Goal: Task Accomplishment & Management: Use online tool/utility

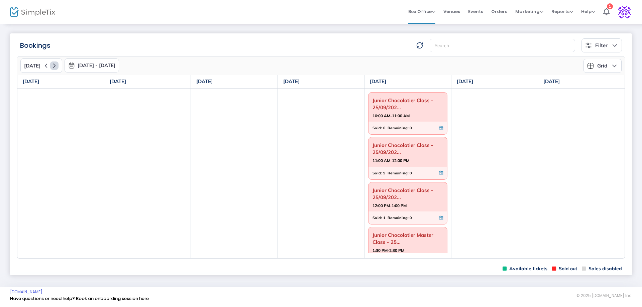
click at [53, 66] on icon at bounding box center [54, 66] width 8 height 8
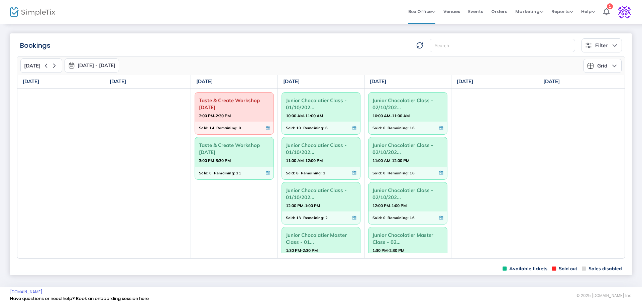
click at [223, 116] on strong "2:00 PM-2:30 PM" at bounding box center [215, 116] width 32 height 8
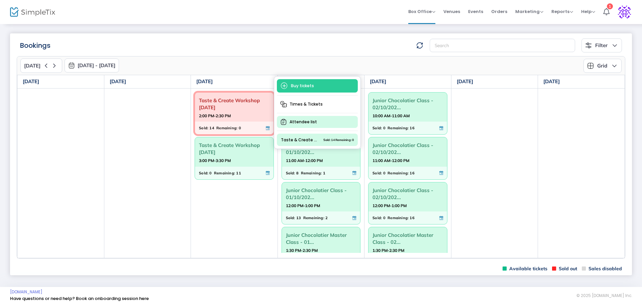
click at [307, 121] on span "Attendee list" at bounding box center [317, 122] width 81 height 12
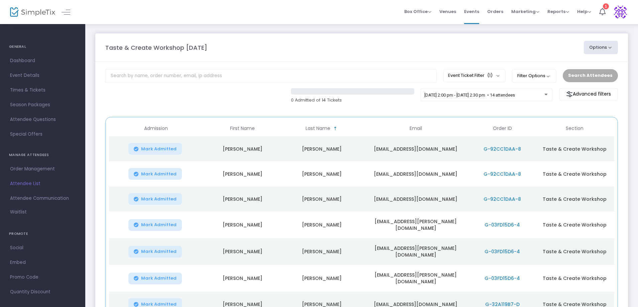
click at [510, 152] on span "G-92CC1DAA-8" at bounding box center [502, 149] width 37 height 7
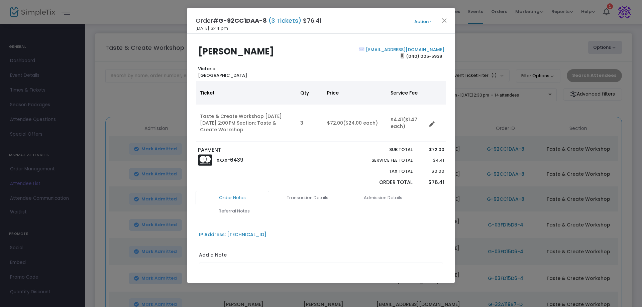
drag, startPoint x: 437, startPoint y: 54, endPoint x: 405, endPoint y: 55, distance: 32.4
click at [405, 55] on span "(040) 005-5939" at bounding box center [424, 56] width 40 height 11
copy span "040) 005-5939"
click at [441, 18] on button "Close" at bounding box center [444, 20] width 9 height 9
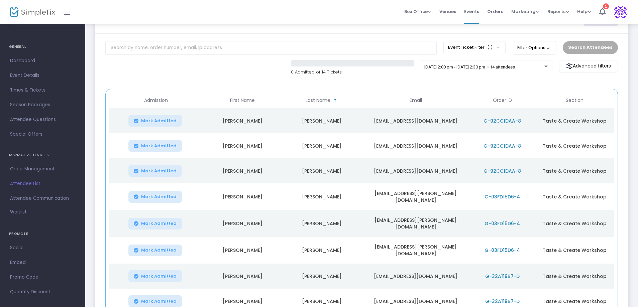
scroll to position [30, 0]
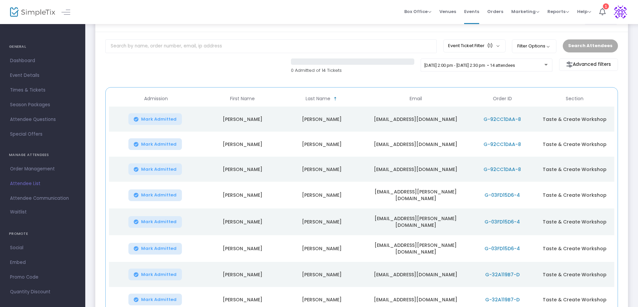
click at [502, 195] on span "G-03FD15D6-4" at bounding box center [502, 195] width 35 height 7
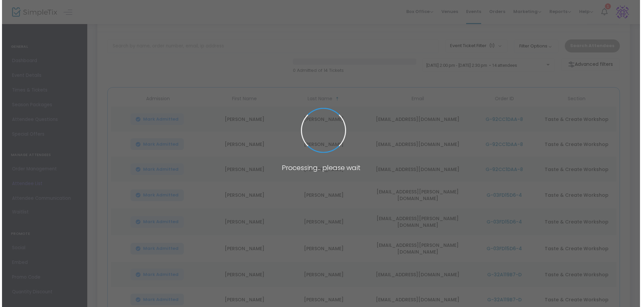
scroll to position [0, 0]
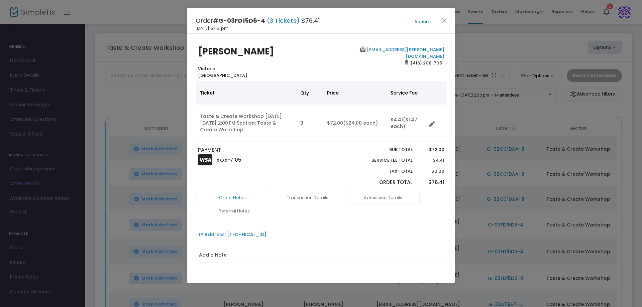
click at [365, 197] on link "Admission Details" at bounding box center [383, 198] width 74 height 14
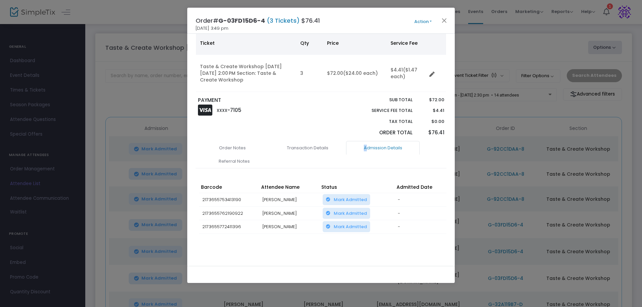
scroll to position [59, 0]
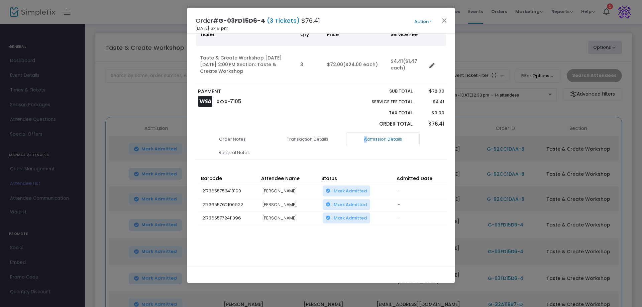
drag, startPoint x: 304, startPoint y: 190, endPoint x: 261, endPoint y: 191, distance: 43.5
click at [260, 191] on td "[PERSON_NAME]" at bounding box center [289, 192] width 60 height 14
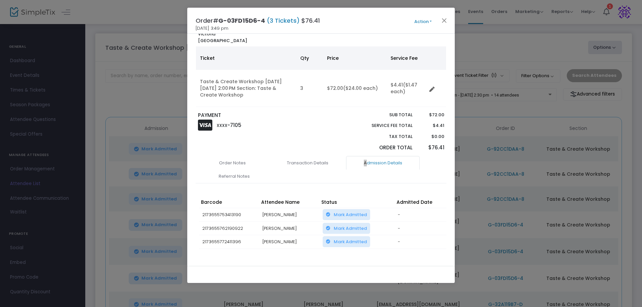
scroll to position [0, 0]
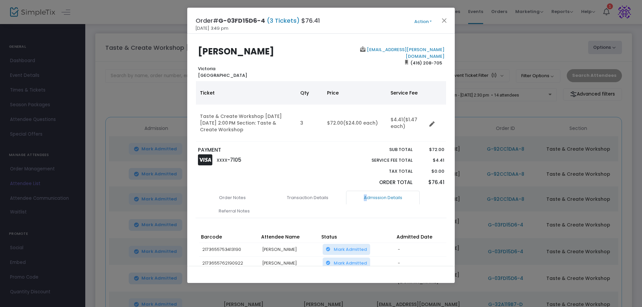
drag, startPoint x: 438, startPoint y: 57, endPoint x: 409, endPoint y: 55, distance: 29.5
click at [409, 58] on span "(416) 208-705" at bounding box center [426, 63] width 36 height 11
copy span "416) 208-705"
drag, startPoint x: 508, startPoint y: 21, endPoint x: 497, endPoint y: 59, distance: 38.9
click at [508, 21] on ngb-modal-window "Order# G-03FD15D6-4 (3 Tickets) $76.41 [DATE] 3:49 pm Action Mark Admitted Edit…" at bounding box center [321, 153] width 642 height 307
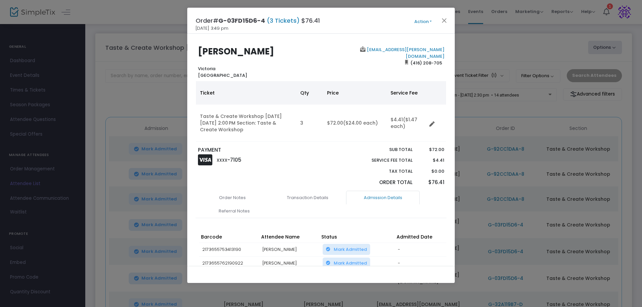
click at [495, 67] on ngb-modal-window "Order# G-03FD15D6-4 (3 Tickets) $76.41 [DATE] 3:49 pm Action Mark Admitted Edit…" at bounding box center [321, 153] width 642 height 307
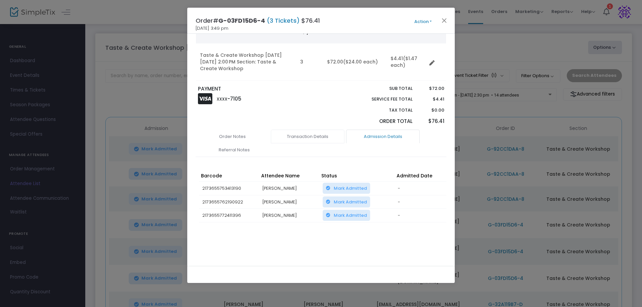
click at [326, 137] on link "Transaction Details" at bounding box center [308, 137] width 74 height 14
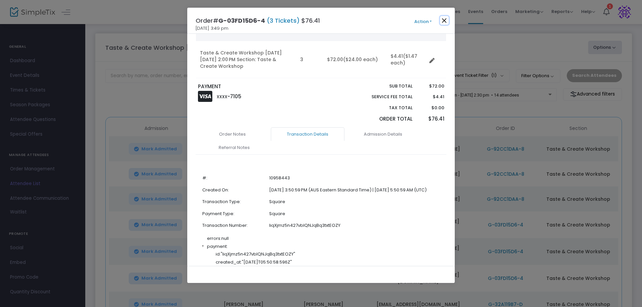
click at [441, 22] on button "Close" at bounding box center [444, 20] width 9 height 9
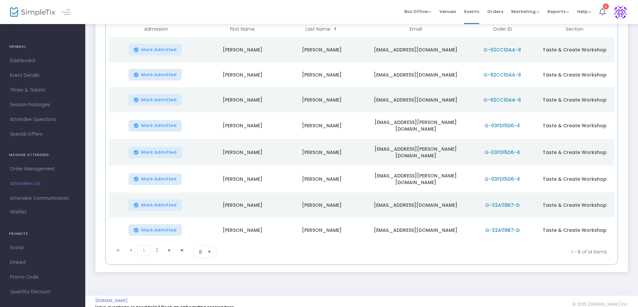
scroll to position [103, 0]
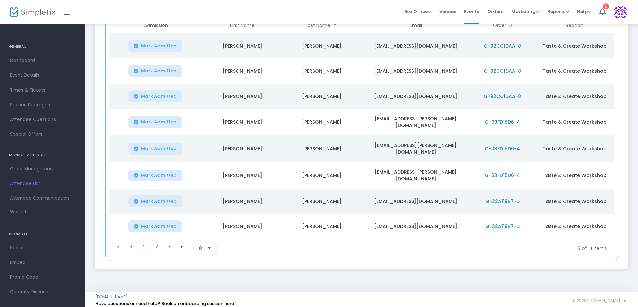
click at [498, 198] on span "G-32A119B7-D" at bounding box center [502, 201] width 34 height 7
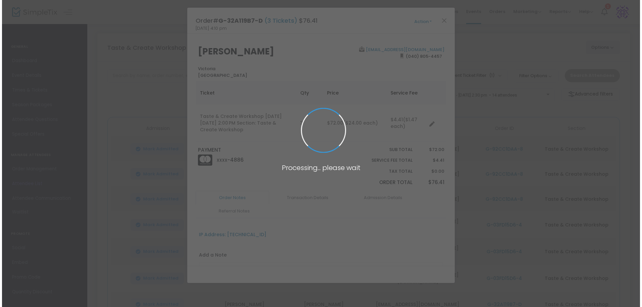
scroll to position [0, 0]
